Goal: Communication & Community: Answer question/provide support

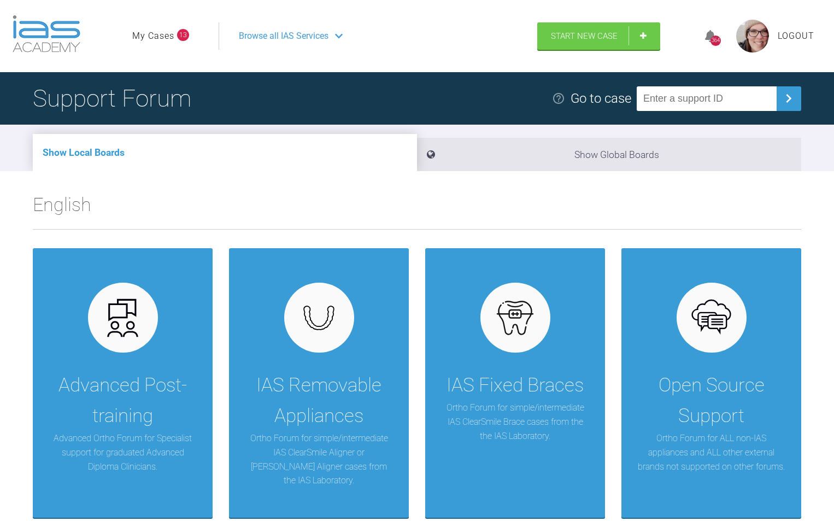
click at [162, 36] on link "My Cases" at bounding box center [153, 36] width 42 height 14
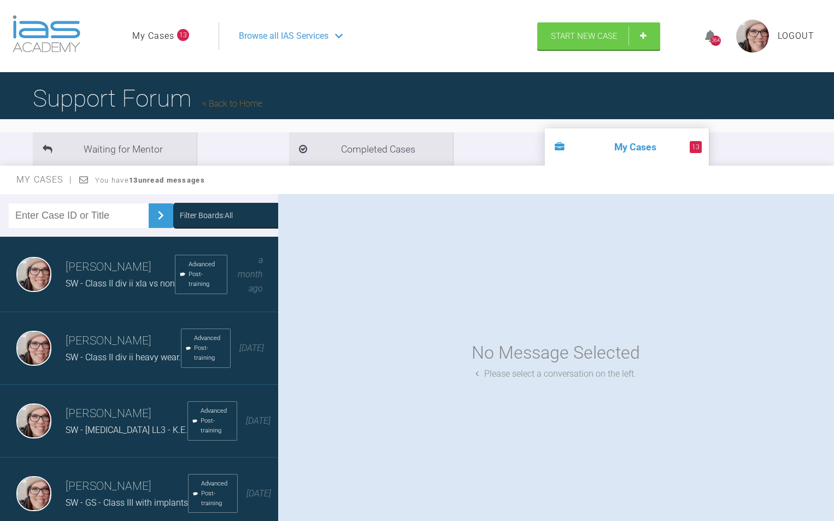
click at [102, 273] on h3 "[PERSON_NAME]" at bounding box center [120, 267] width 109 height 19
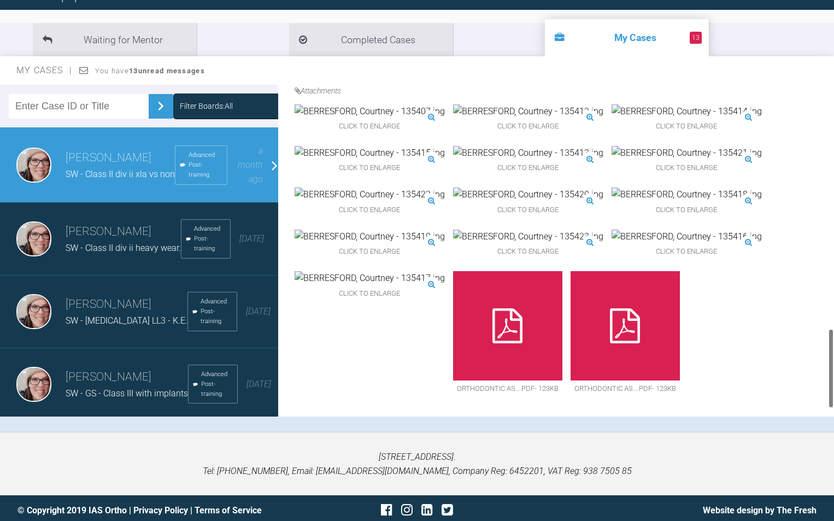
scroll to position [1040, 0]
click at [572, 229] on img at bounding box center [528, 236] width 150 height 14
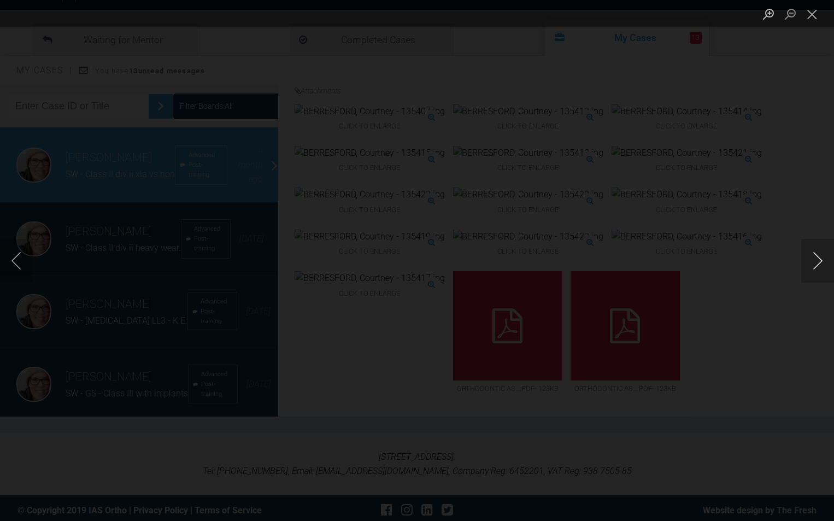
click at [816, 258] on button "Next image" at bounding box center [817, 261] width 33 height 44
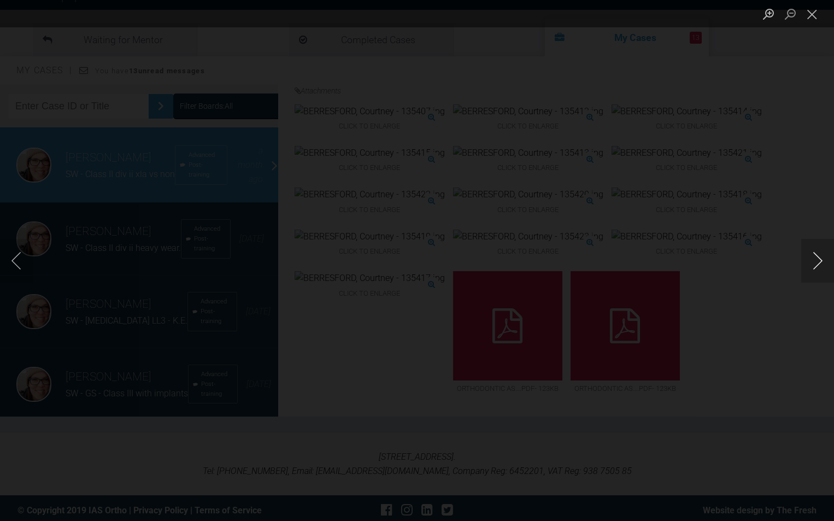
click at [816, 258] on button "Next image" at bounding box center [817, 261] width 33 height 44
click at [827, 262] on button "Next image" at bounding box center [817, 261] width 33 height 44
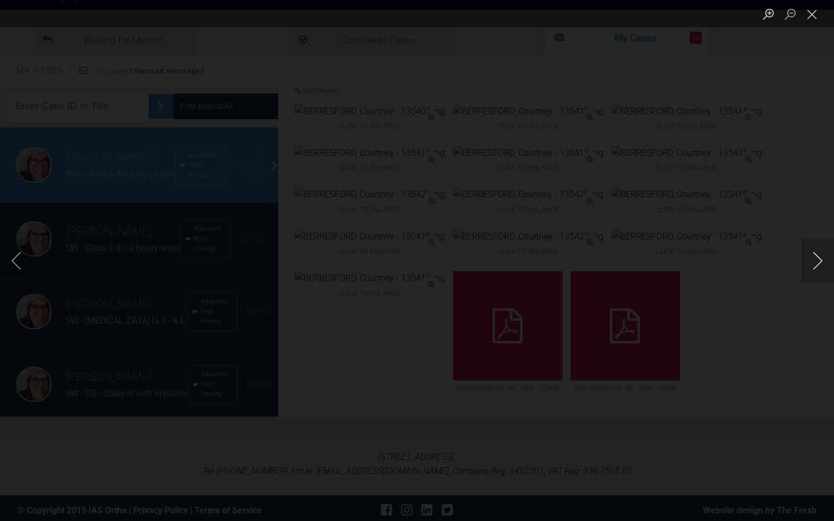
click at [827, 262] on button "Next image" at bounding box center [817, 261] width 33 height 44
click at [810, 20] on button "Close lightbox" at bounding box center [812, 13] width 22 height 19
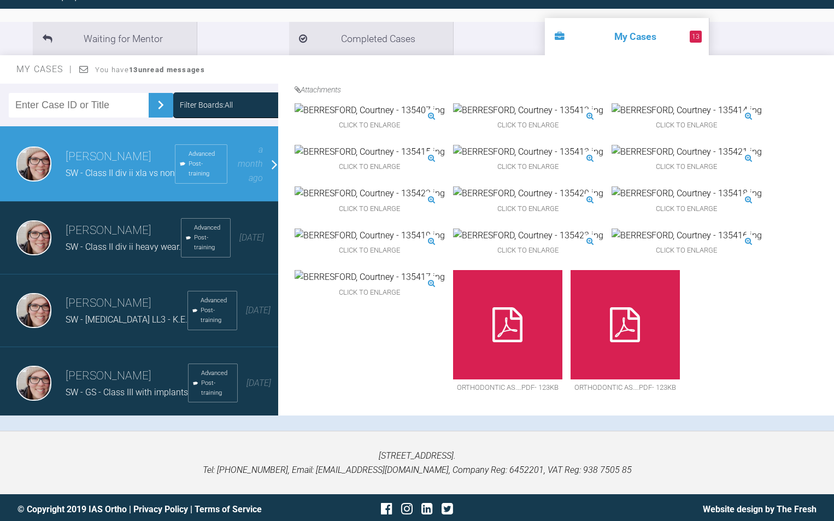
scroll to position [114, 0]
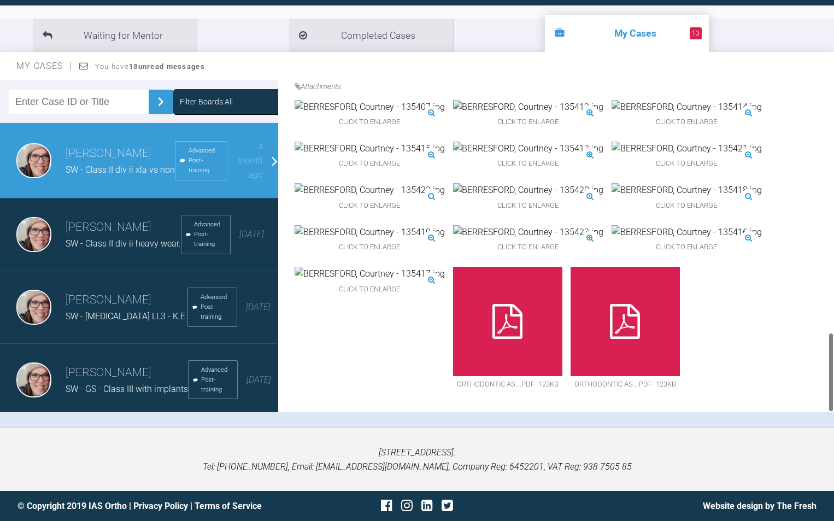
click at [718, 319] on div "Click to enlarge Click to enlarge Click to enlarge Click to enlarge Click to en…" at bounding box center [560, 252] width 531 height 304
click at [445, 183] on div "Click to enlarge" at bounding box center [370, 198] width 150 height 31
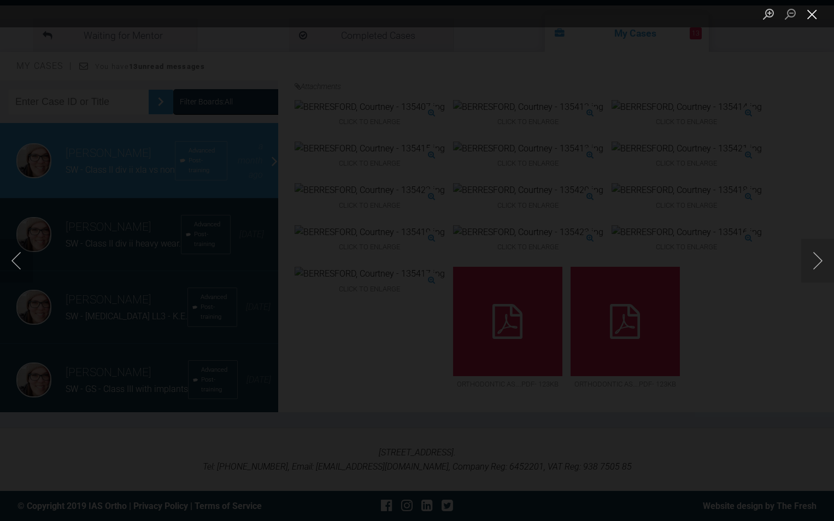
click at [811, 13] on button "Close lightbox" at bounding box center [812, 13] width 22 height 19
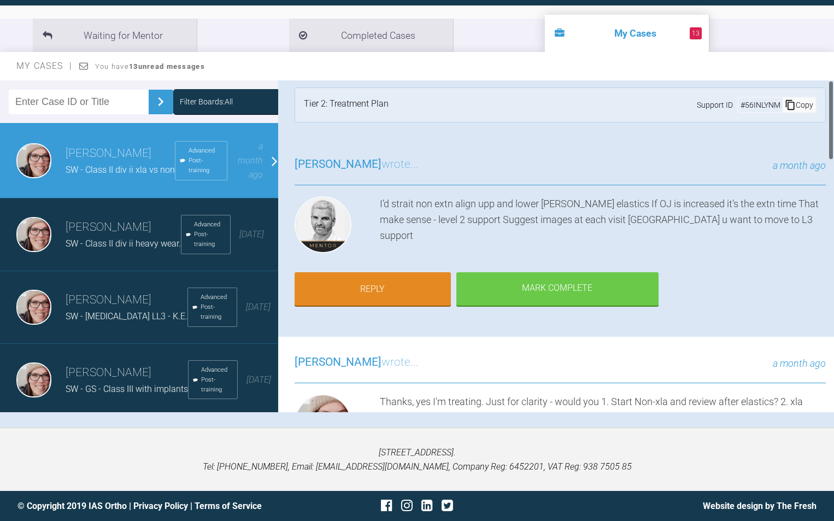
scroll to position [0, 0]
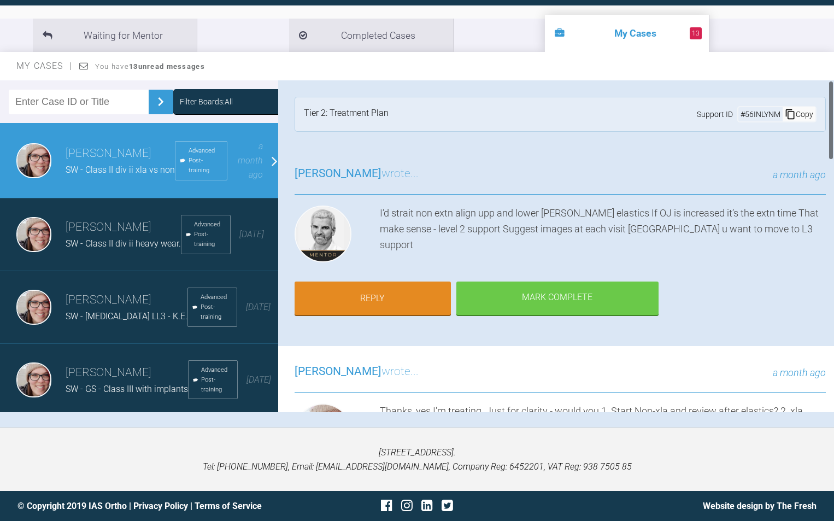
drag, startPoint x: 829, startPoint y: 347, endPoint x: 830, endPoint y: 90, distance: 257.4
click at [830, 90] on div at bounding box center [831, 120] width 4 height 80
click at [386, 291] on link "Reply" at bounding box center [373, 300] width 156 height 34
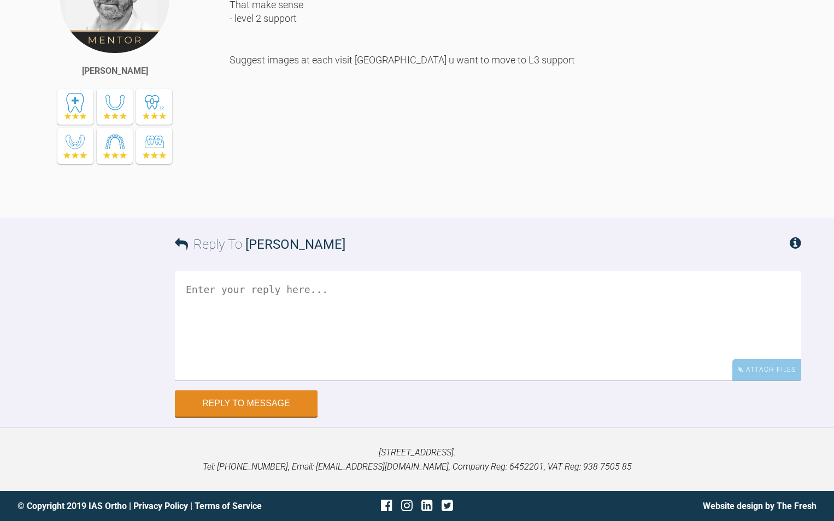
scroll to position [1955, 0]
click at [430, 328] on textarea at bounding box center [488, 325] width 626 height 109
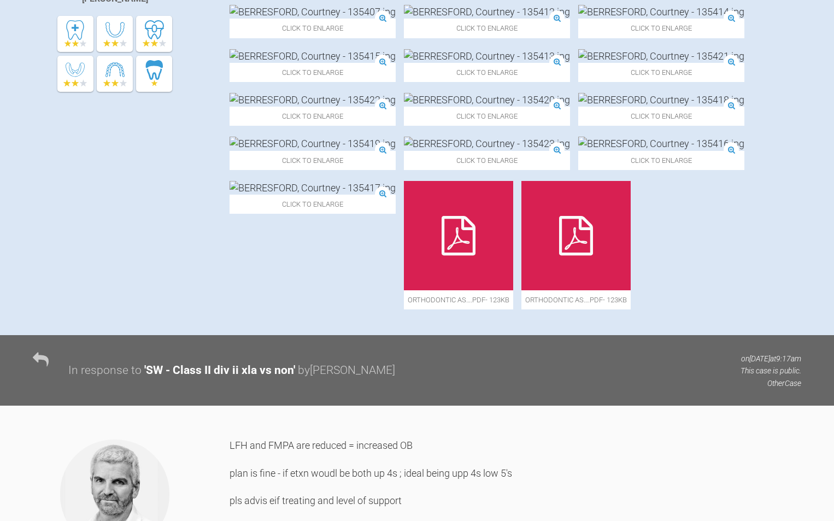
scroll to position [370, 0]
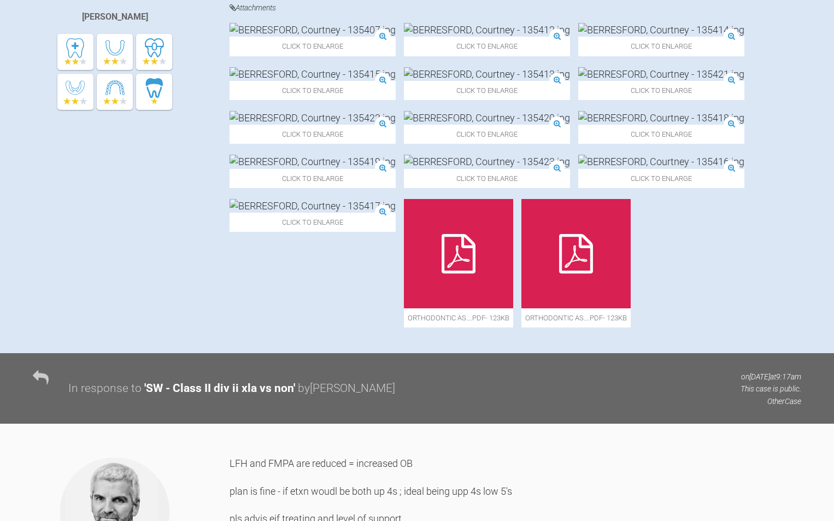
click at [404, 81] on img at bounding box center [487, 74] width 166 height 14
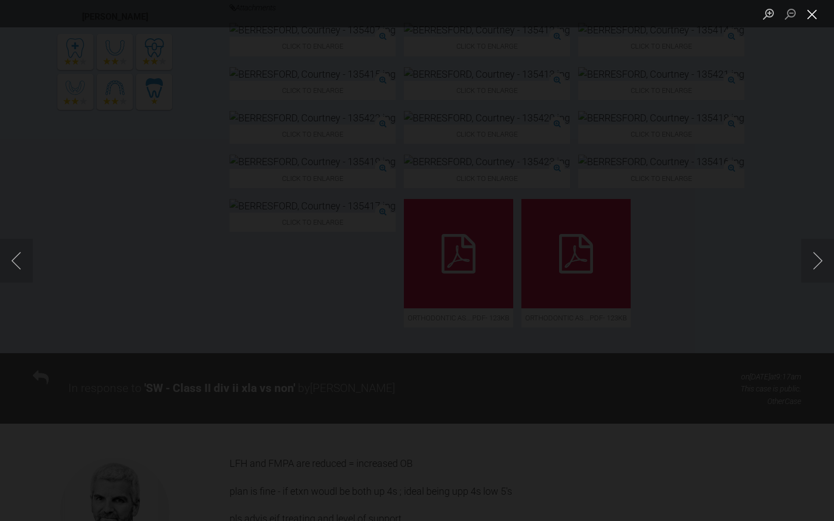
click at [816, 10] on button "Close lightbox" at bounding box center [812, 13] width 22 height 19
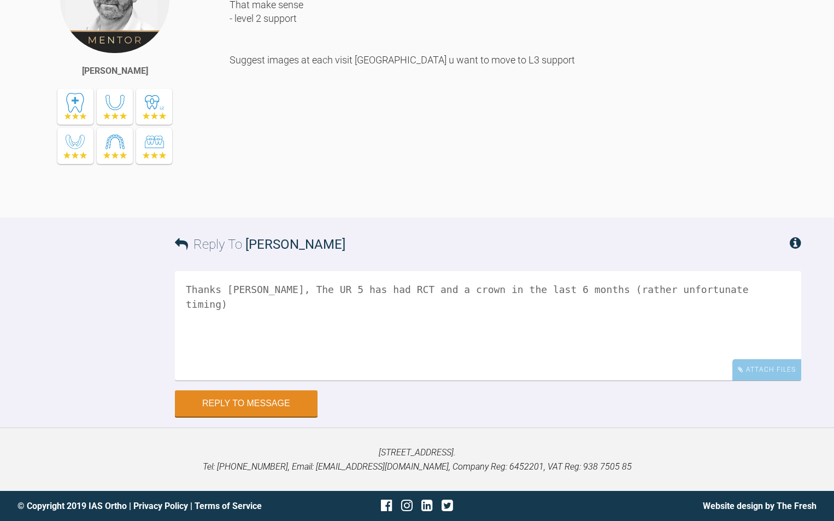
scroll to position [1955, 0]
click at [708, 289] on textarea "Thanks [PERSON_NAME], The UR 5 has had RCT and a crown in the last 6 months (ra…" at bounding box center [488, 325] width 626 height 109
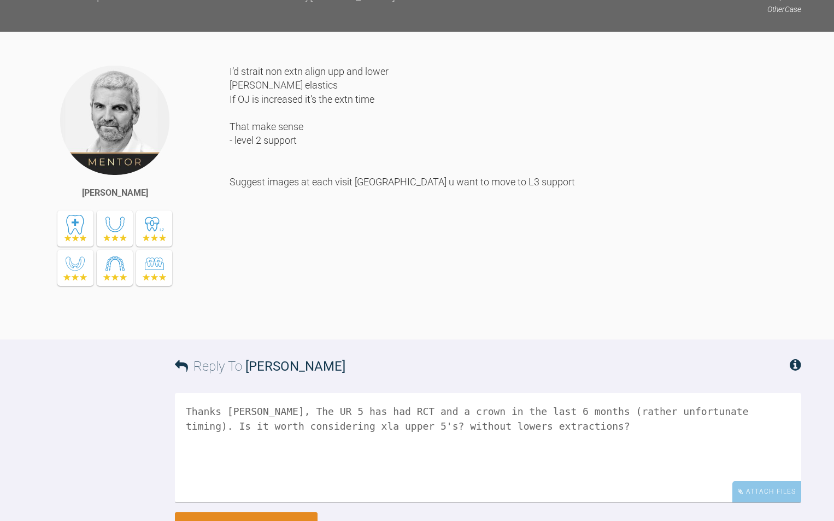
scroll to position [1846, 0]
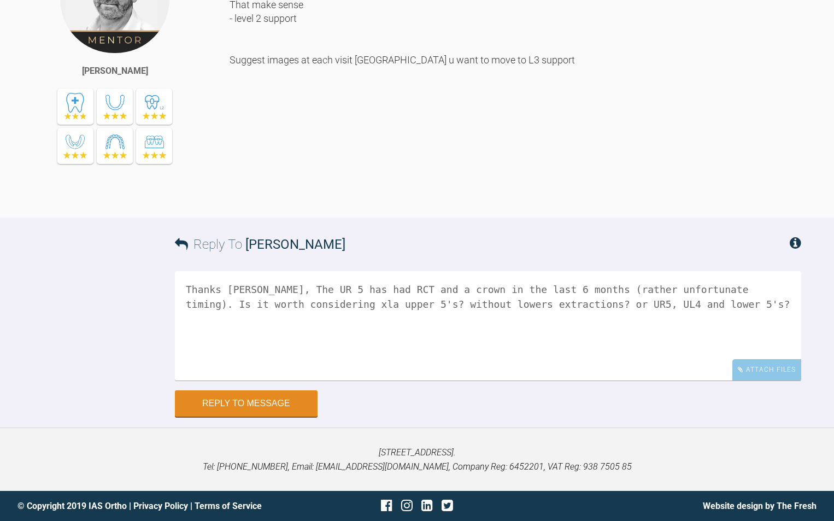
click at [770, 380] on textarea "Thanks [PERSON_NAME], The UR 5 has had RCT and a crown in the last 6 months (ra…" at bounding box center [488, 325] width 626 height 109
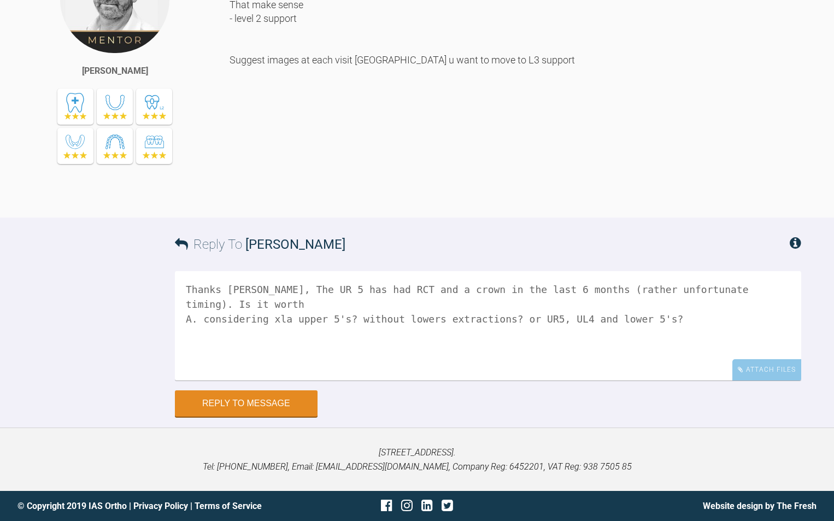
click at [516, 380] on textarea "Thanks [PERSON_NAME], The UR 5 has had RCT and a crown in the last 6 months (ra…" at bounding box center [488, 325] width 626 height 109
click at [551, 380] on textarea "Thanks [PERSON_NAME], The UR 5 has had RCT and a crown in the last 6 months (ra…" at bounding box center [488, 325] width 626 height 109
click at [237, 380] on textarea "Thanks [PERSON_NAME], The UR 5 has had RCT and a crown in the last 6 months pri…" at bounding box center [488, 325] width 626 height 109
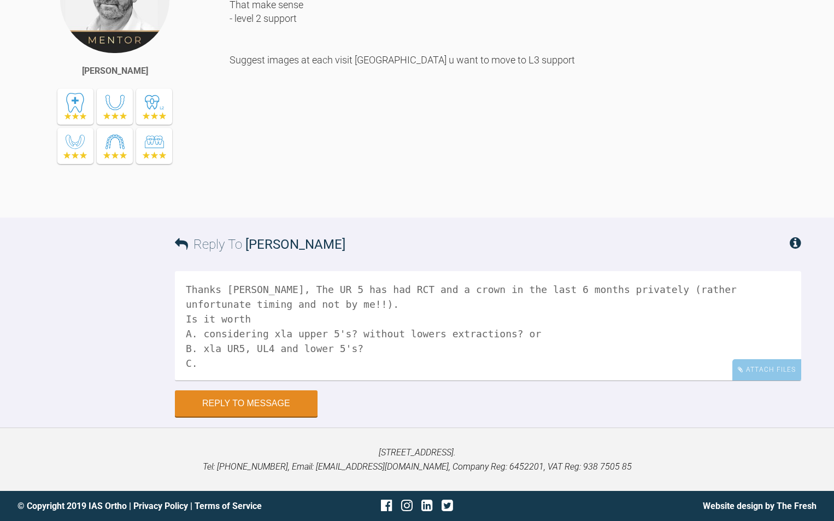
scroll to position [1, 0]
click at [385, 380] on textarea "Thanks [PERSON_NAME], The UR 5 has had RCT and a crown in the last 6 months pri…" at bounding box center [488, 325] width 626 height 109
type textarea "Thanks [PERSON_NAME], The UR 5 has had RCT and a crown in the last 6 months pri…"
click at [281, 417] on button "Reply to Message" at bounding box center [246, 404] width 143 height 26
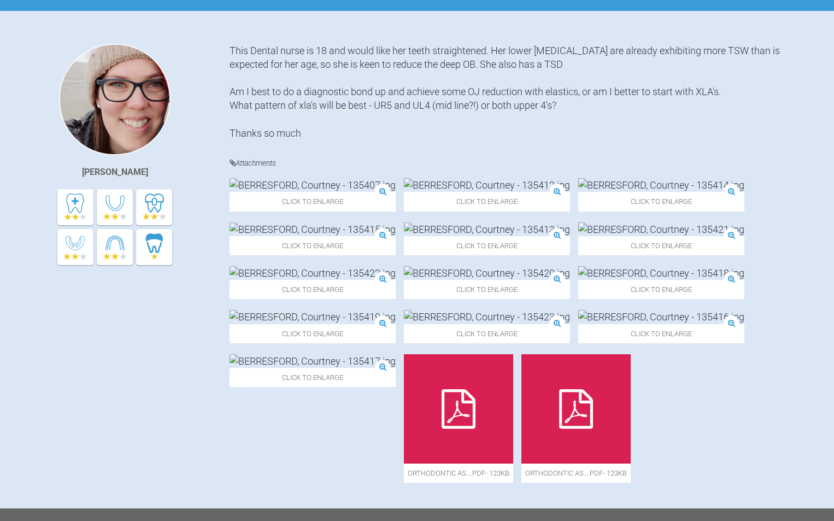
scroll to position [38, 0]
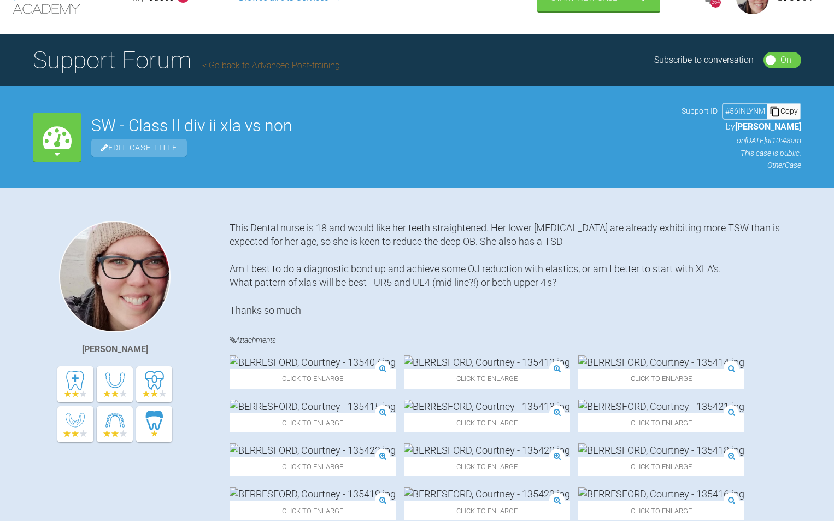
click at [241, 66] on link "Go back to Advanced Post-training" at bounding box center [271, 65] width 138 height 10
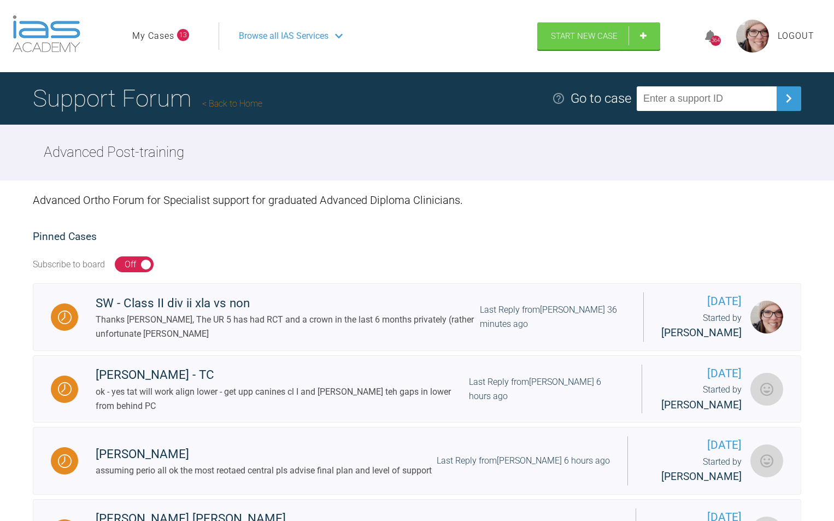
click at [150, 31] on link "My Cases" at bounding box center [153, 36] width 42 height 14
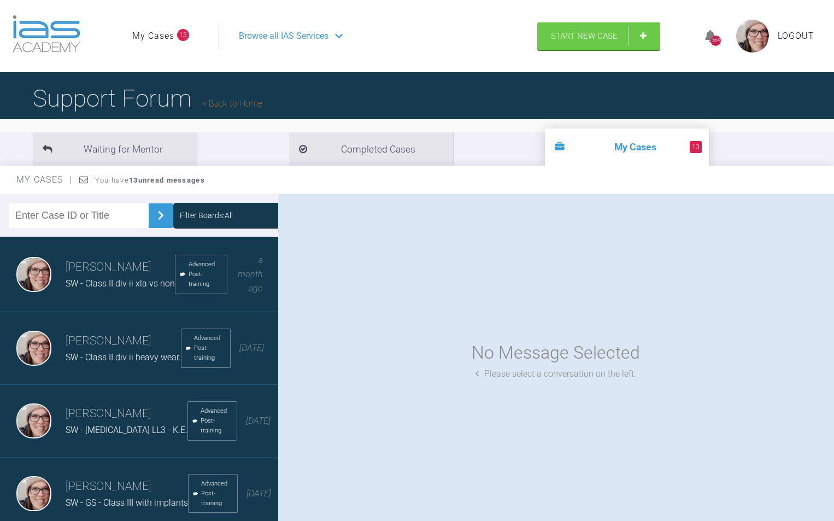
click at [133, 356] on span "SW - Class II div ii heavy wear." at bounding box center [123, 357] width 115 height 10
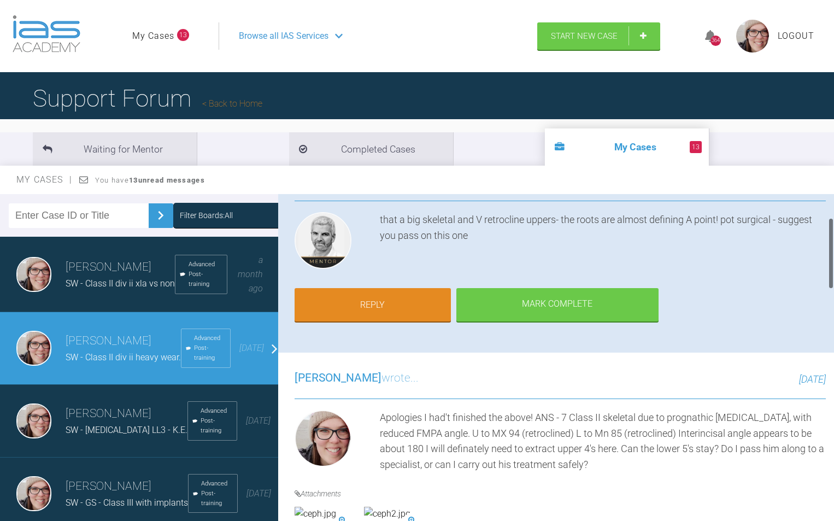
scroll to position [109, 0]
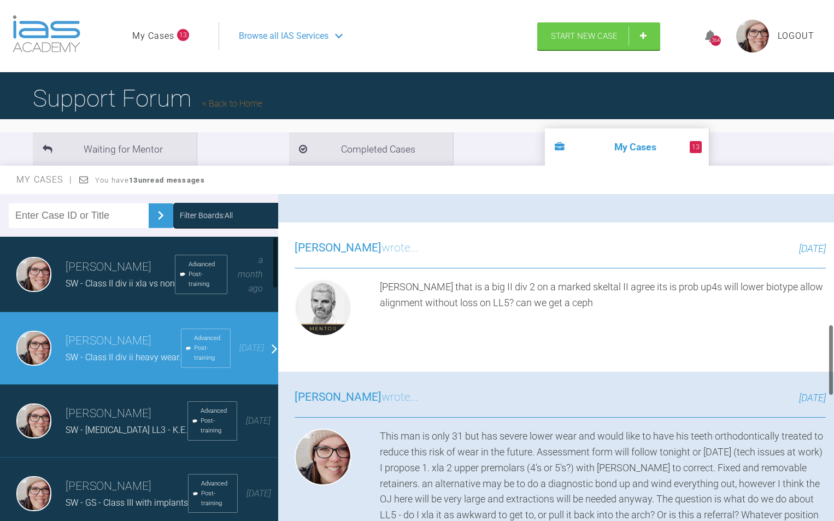
click at [103, 429] on span "SW - [MEDICAL_DATA] LL3 - K.E." at bounding box center [127, 430] width 122 height 10
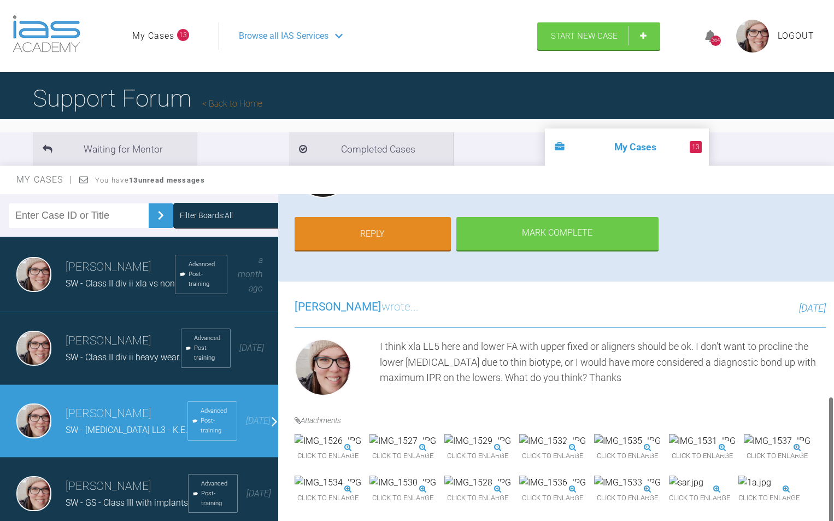
scroll to position [515, 0]
click at [573, 44] on link "Start New Case" at bounding box center [598, 36] width 123 height 27
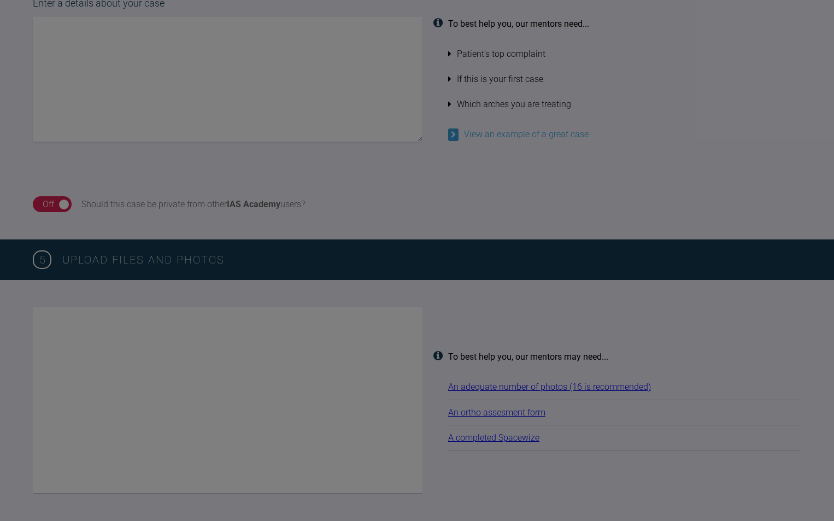
scroll to position [984, 0]
